Goal: Navigation & Orientation: Find specific page/section

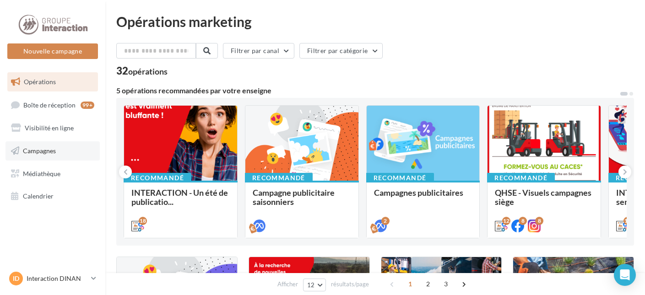
click at [39, 147] on link "Campagnes" at bounding box center [52, 151] width 94 height 19
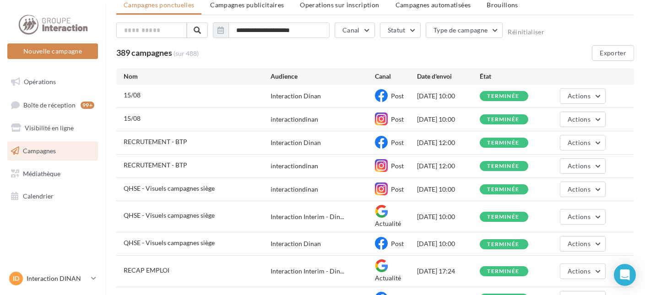
scroll to position [123, 0]
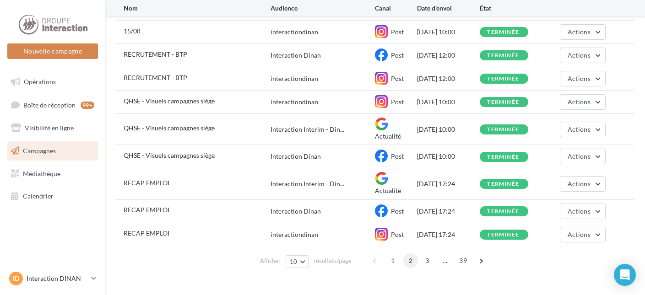
click at [408, 254] on span "2" at bounding box center [411, 261] width 15 height 15
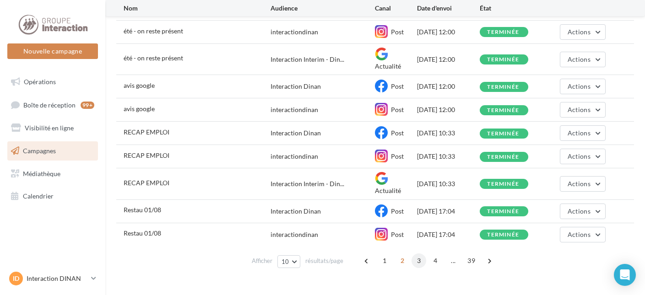
click at [416, 254] on span "3" at bounding box center [419, 261] width 15 height 15
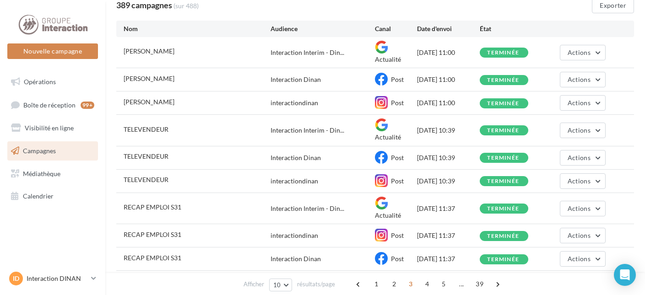
scroll to position [0, 0]
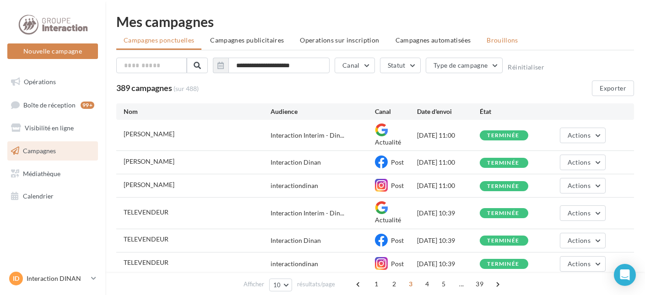
click at [489, 41] on span "Brouillons" at bounding box center [503, 40] width 32 height 8
